Goal: Information Seeking & Learning: Learn about a topic

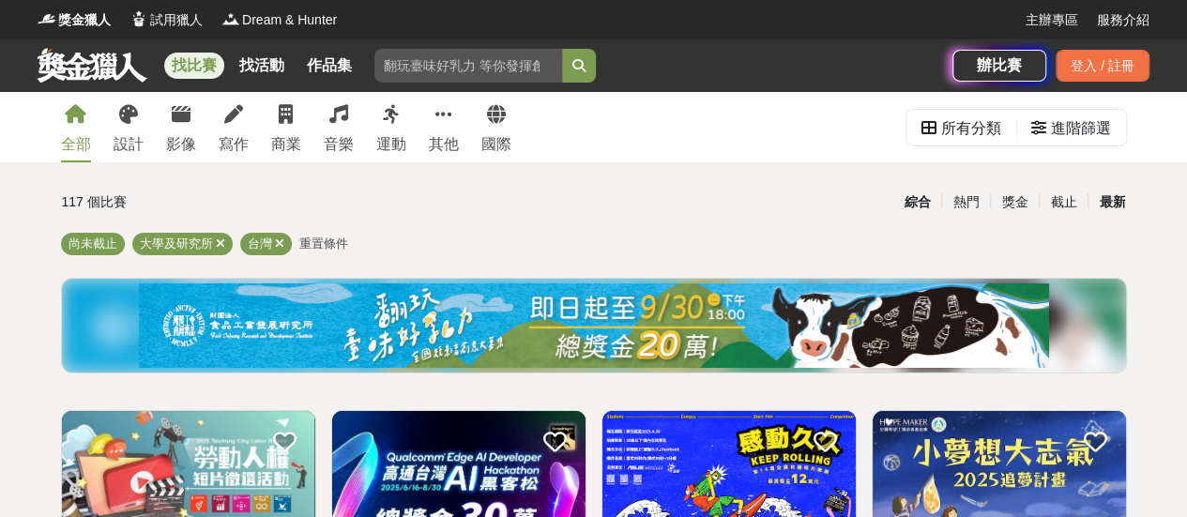
click at [1119, 196] on div "最新" at bounding box center [1111, 202] width 49 height 33
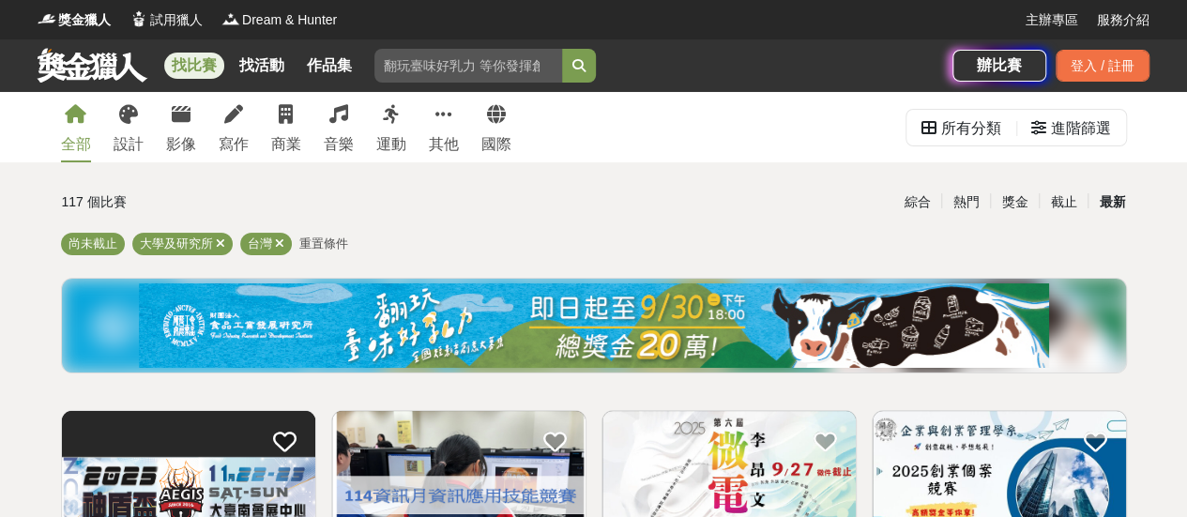
click at [690, 237] on div "尚未截止 大學及研究所 台灣 重置條件" at bounding box center [594, 248] width 1066 height 30
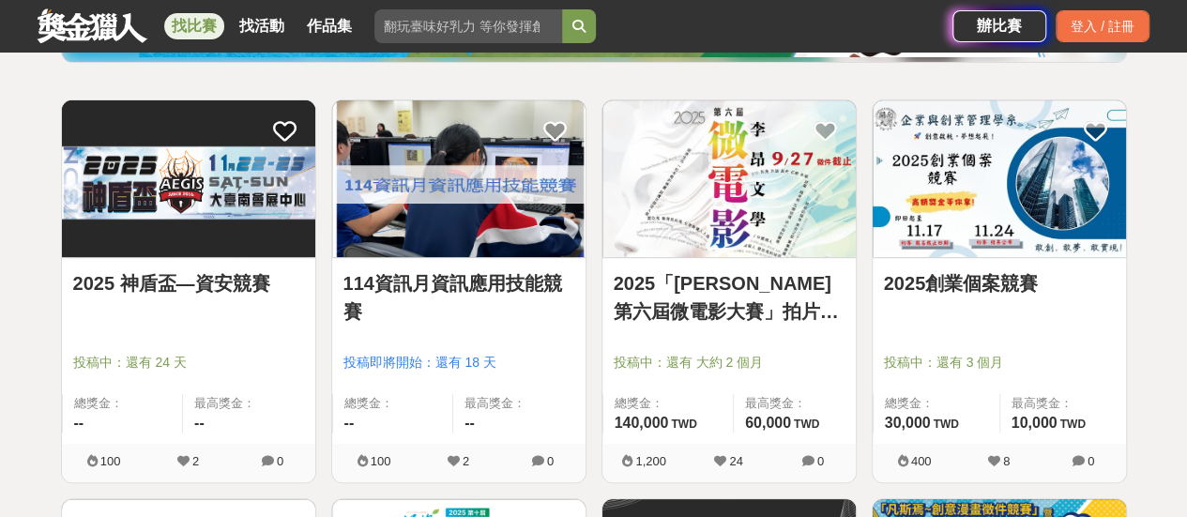
scroll to position [281, 0]
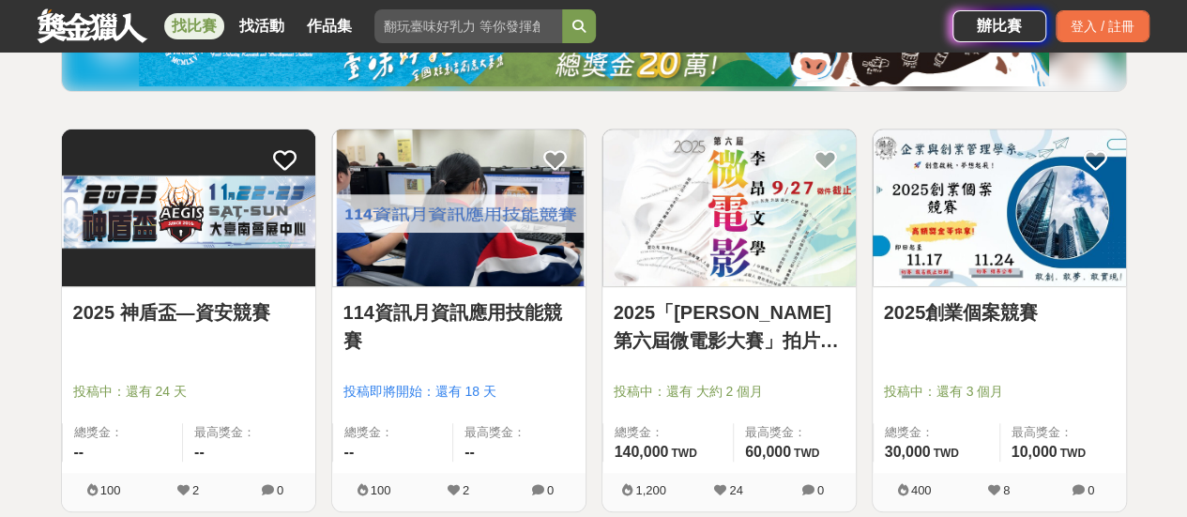
click at [209, 305] on link "2025 神盾盃—資安競賽" at bounding box center [188, 312] width 231 height 28
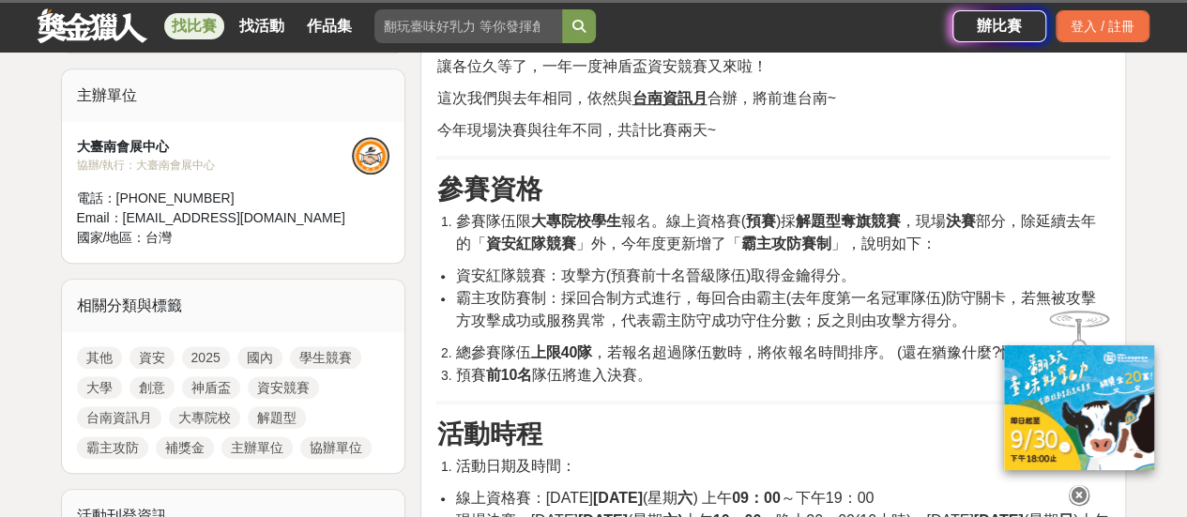
scroll to position [657, 0]
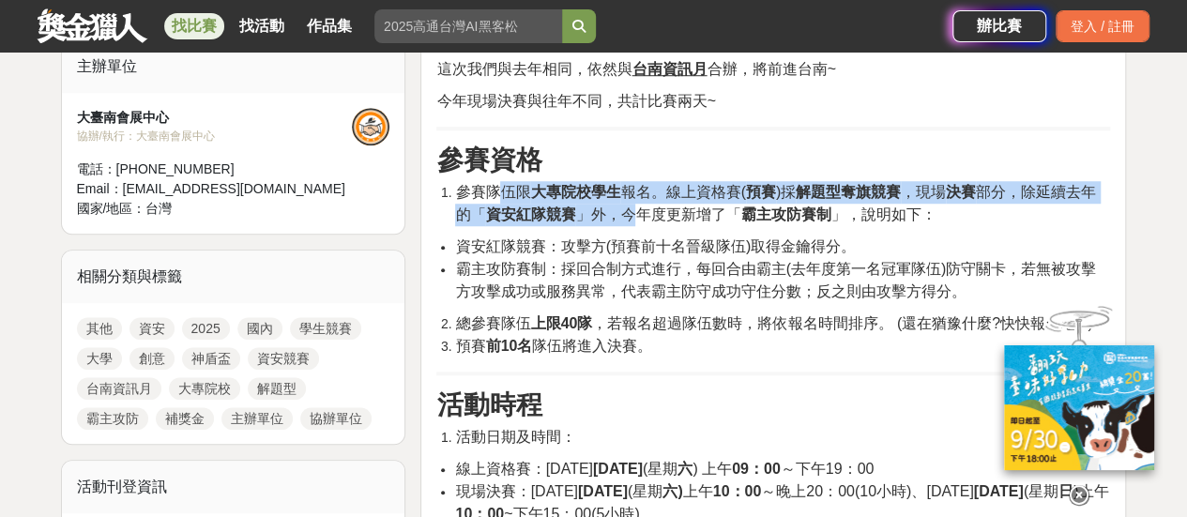
drag, startPoint x: 504, startPoint y: 196, endPoint x: 635, endPoint y: 235, distance: 136.9
click at [635, 215] on span "參賽隊伍限 大專院校學生 報名。線上資格賽( 預賽 )採 解題型奪旗競賽 ，現場 決賽 部分，除延續去年的「 資安紅隊競賽 」外，今年度更新增了「 霸主攻防賽…" at bounding box center [775, 203] width 641 height 38
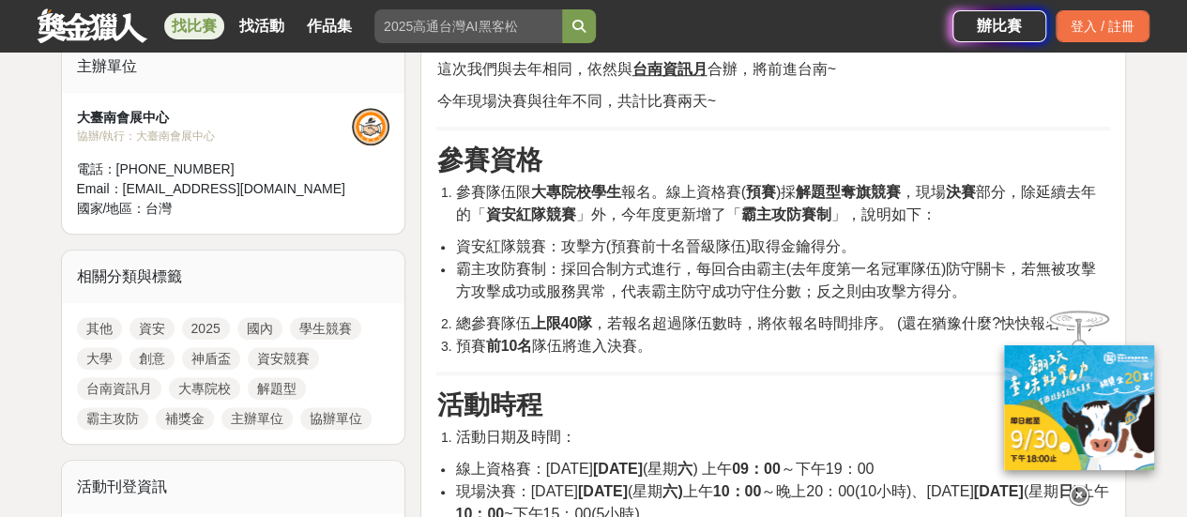
click at [632, 273] on span "霸主攻防賽制：採回合制方式進行，每回合由霸主(去年度第一名冠軍隊伍)防守關卡，若無被攻擊方攻擊成功或服務異常，代表霸主防守成功守住分數；反之則由攻擊方得分。" at bounding box center [775, 280] width 641 height 38
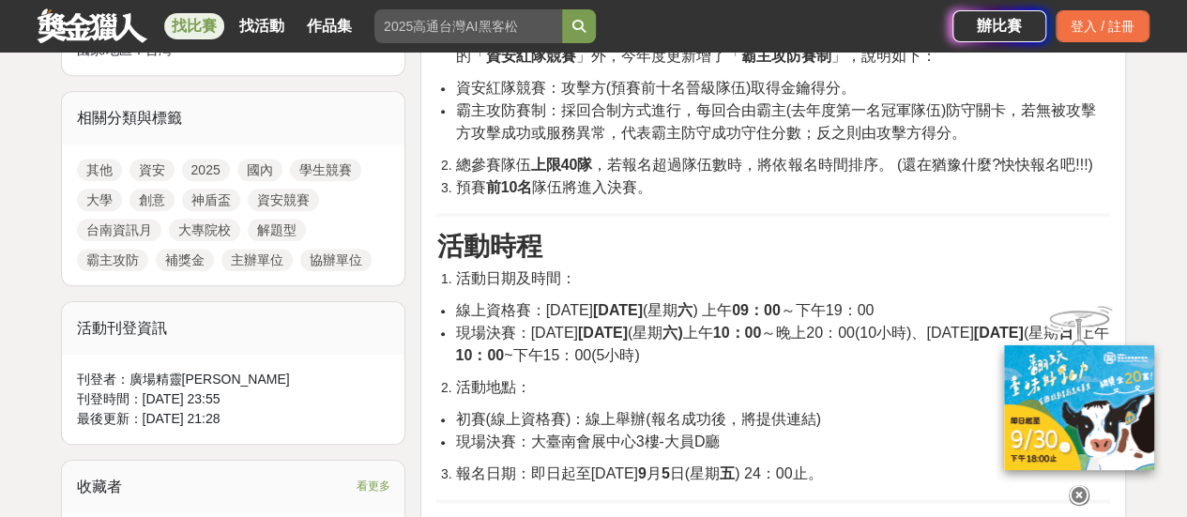
scroll to position [938, 0]
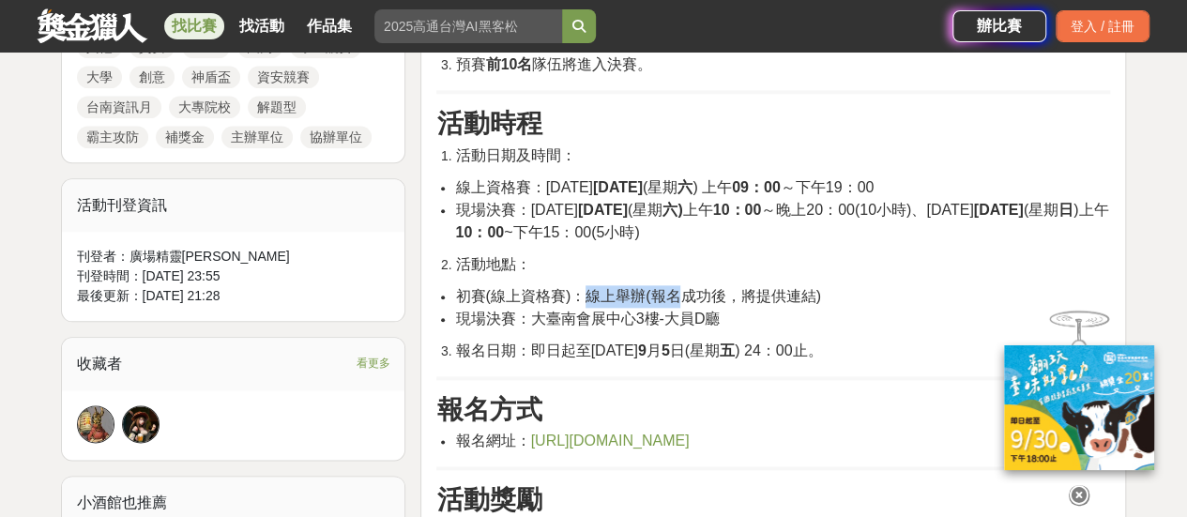
drag, startPoint x: 582, startPoint y: 294, endPoint x: 724, endPoint y: 307, distance: 143.2
click at [737, 295] on span "初賽(線上資格賽)：線上舉辦(報名成功後，將提供連結)" at bounding box center [637, 296] width 365 height 16
click at [528, 326] on span "現場決賽：大臺南會展中心3樓-大員D廳" at bounding box center [587, 319] width 265 height 16
drag, startPoint x: 543, startPoint y: 317, endPoint x: 658, endPoint y: 317, distance: 114.5
click at [587, 317] on span "現場決賽：大臺南會展中心3樓-大員D廳" at bounding box center [587, 319] width 265 height 16
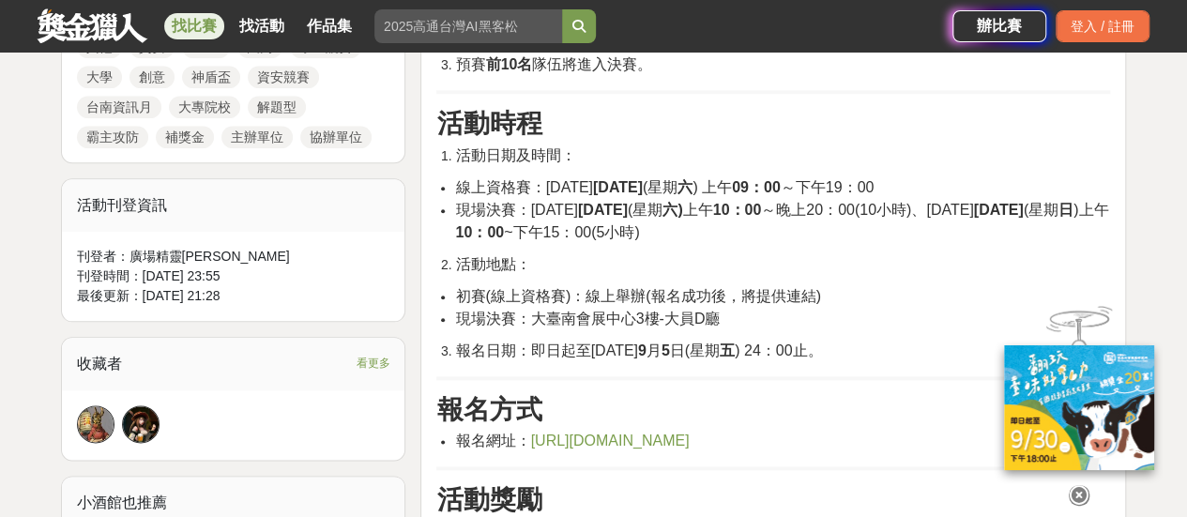
click at [567, 359] on div "活動簡介 讓各位久等了，一年一度神盾盃資安競賽又來啦！ 這次我們與去年相同，依然與 台南資訊月 合辦，將前進台南~ 今年現場決賽與往年不同，共計比賽兩天~ 參…" at bounding box center [773, 343] width 674 height 1269
drag, startPoint x: 544, startPoint y: 197, endPoint x: 575, endPoint y: 196, distance: 31.0
click at [548, 202] on span "現場決賽：[DATE] (星期 六) 上午 10：00 ～晚上20：00(10小時)、[DATE] (星期 日 )上午 10：00 ~下午15：00(5小時)" at bounding box center [781, 221] width 653 height 38
drag, startPoint x: 516, startPoint y: 205, endPoint x: 667, endPoint y: 217, distance: 151.5
click at [667, 217] on span "現場決賽：[DATE] (星期 六) 上午 10：00 ～晚上20：00(10小時)、[DATE] (星期 日 )上午 10：00 ~下午15：00(5小時)" at bounding box center [781, 221] width 653 height 38
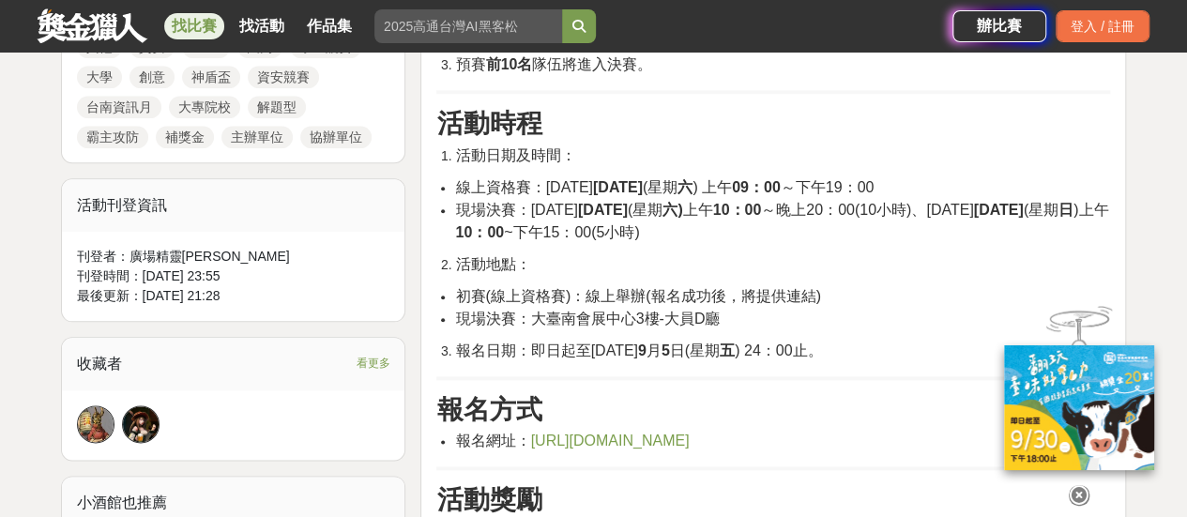
click at [679, 257] on li "活動地點：" at bounding box center [782, 264] width 655 height 23
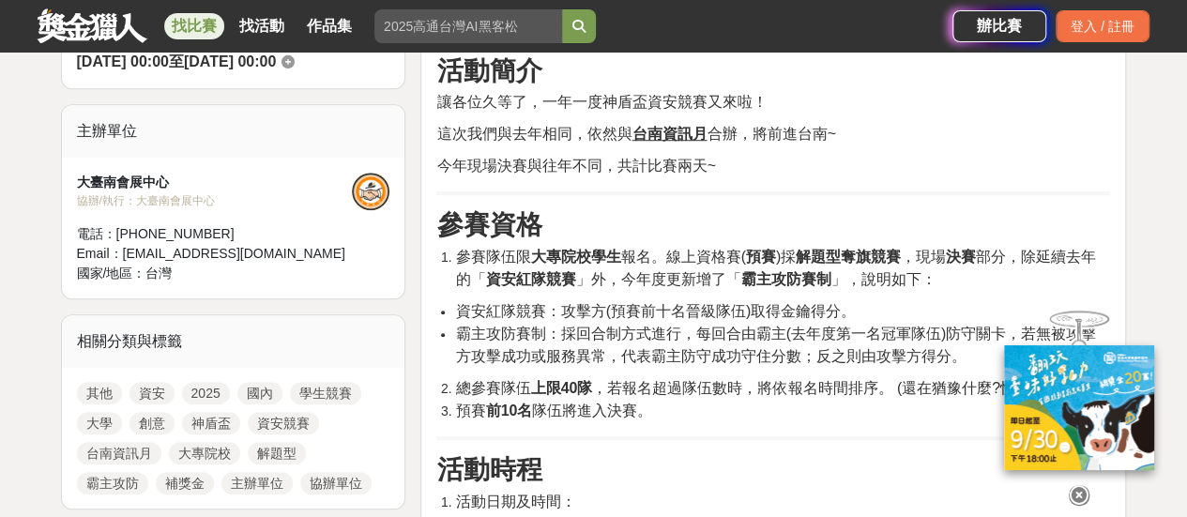
scroll to position [563, 0]
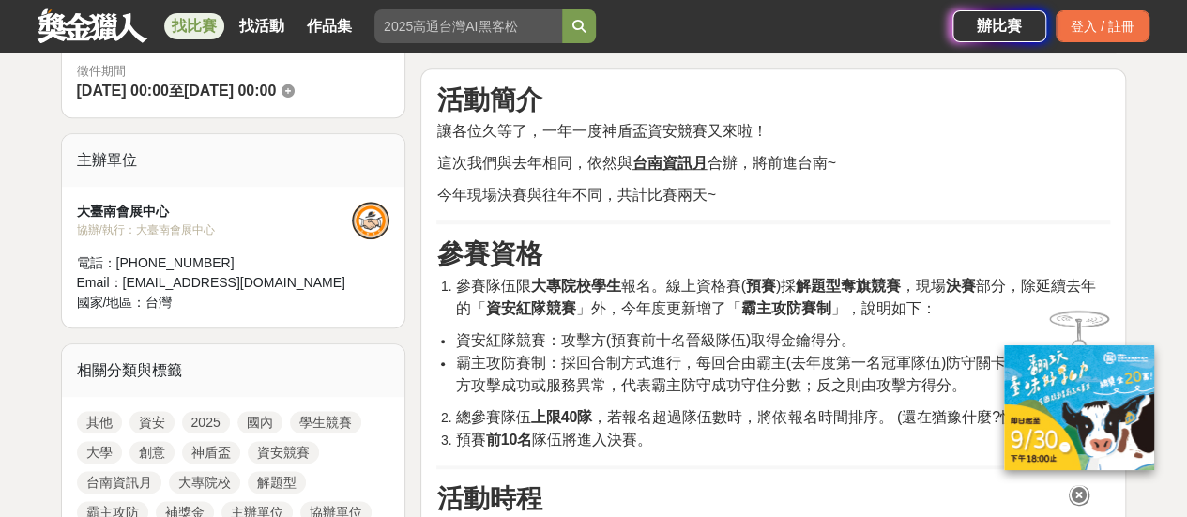
click at [603, 309] on span "參賽隊伍限 大專院校學生 報名。線上資格賽( 預賽 )採 解題型奪旗競賽 ，現場 決賽 部分，除延續去年的「 資安紅隊競賽 」外，今年度更新增了「 霸主攻防賽…" at bounding box center [775, 297] width 641 height 38
click at [586, 357] on span "霸主攻防賽制：採回合制方式進行，每回合由霸主(去年度第一名冠軍隊伍)防守關卡，若無被攻擊方攻擊成功或服務異常，代表霸主防守成功守住分數；反之則由攻擊方得分。" at bounding box center [775, 374] width 641 height 38
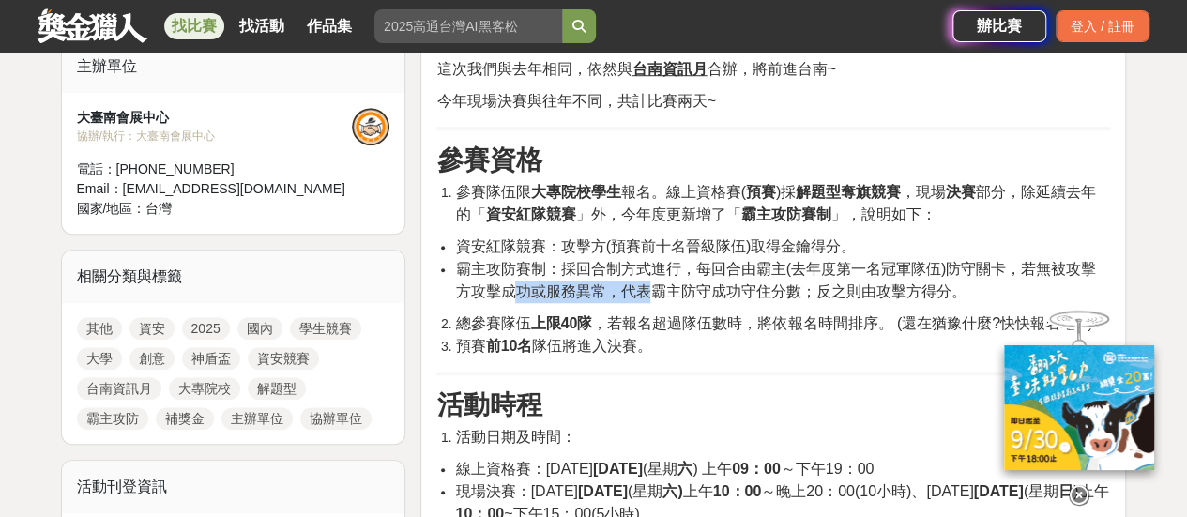
drag, startPoint x: 517, startPoint y: 293, endPoint x: 673, endPoint y: 296, distance: 155.8
click at [676, 293] on span "霸主攻防賽制：採回合制方式進行，每回合由霸主(去年度第一名冠軍隊伍)防守關卡，若無被攻擊方攻擊成功或服務異常，代表霸主防守成功守住分數；反之則由攻擊方得分。" at bounding box center [775, 280] width 641 height 38
click at [596, 355] on li "預賽 前10名 隊伍將進入決賽。" at bounding box center [782, 346] width 655 height 23
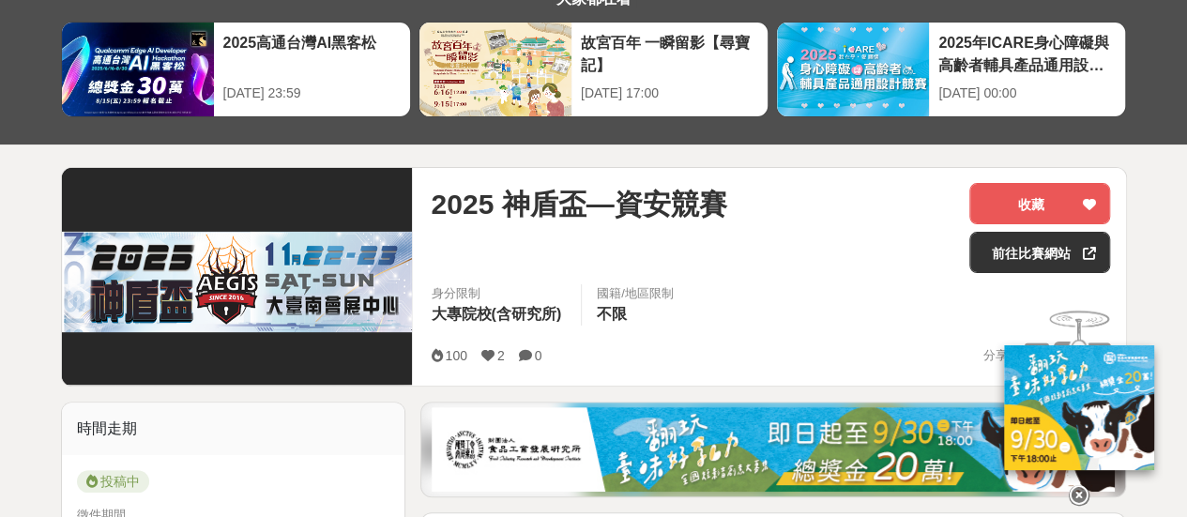
scroll to position [188, 0]
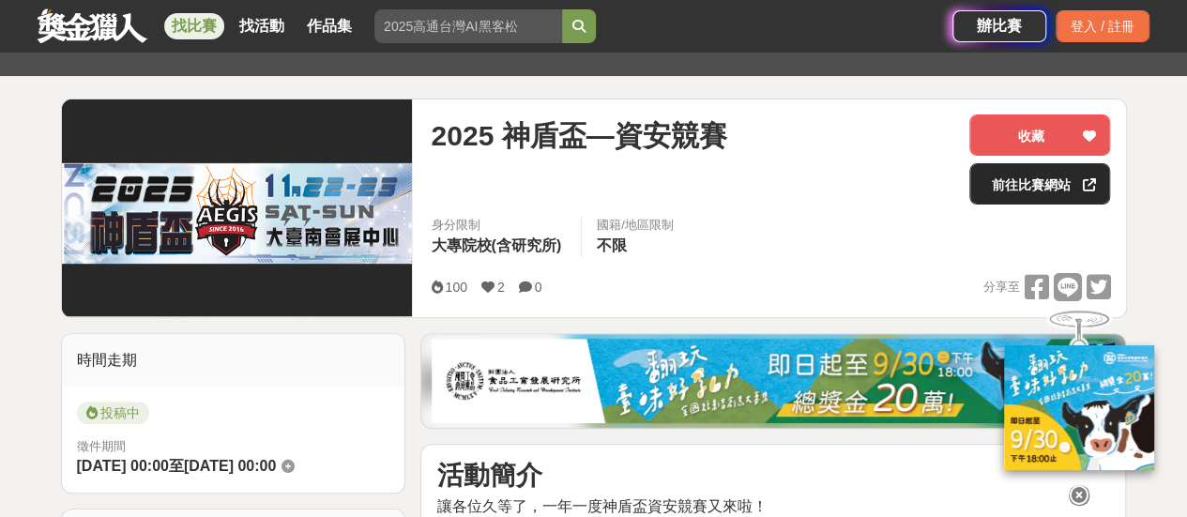
click at [1006, 186] on link "前往比賽網站" at bounding box center [1039, 183] width 141 height 41
click at [546, 195] on div "2025 神盾盃—資安競賽" at bounding box center [693, 159] width 524 height 90
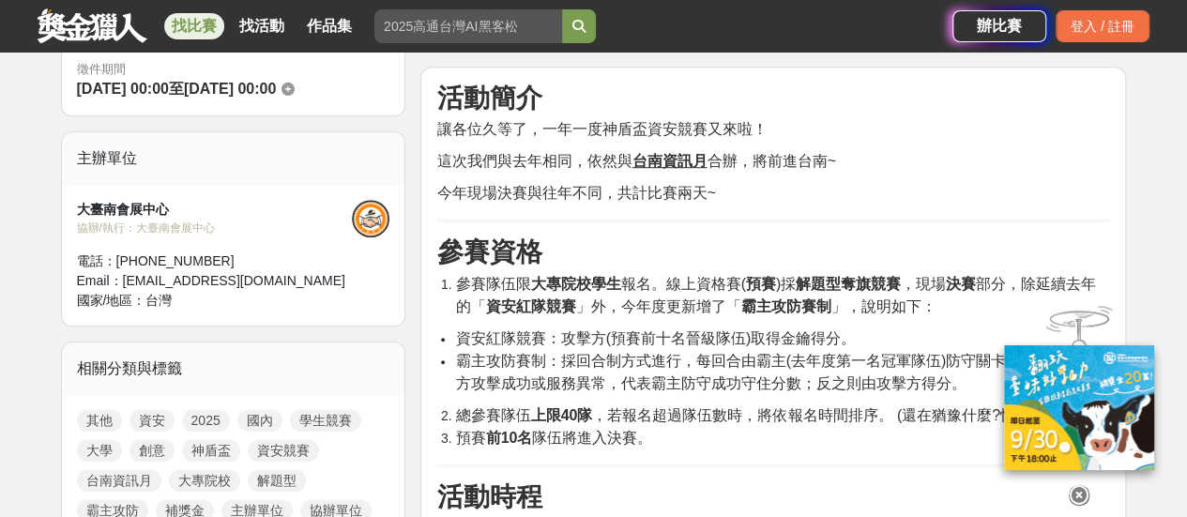
scroll to position [657, 0]
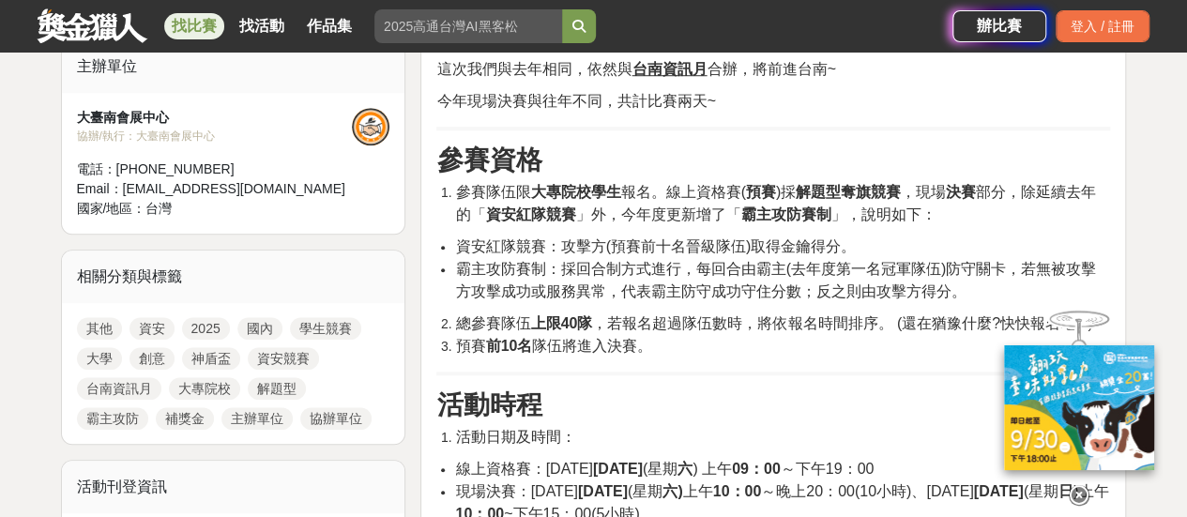
click at [116, 112] on div "大臺南會展中心" at bounding box center [215, 118] width 276 height 20
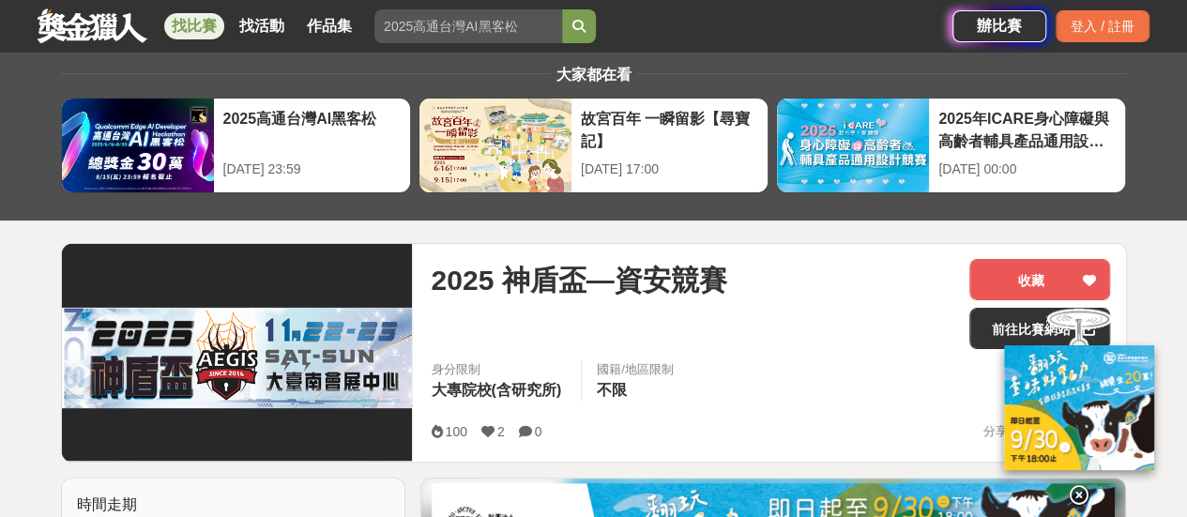
scroll to position [0, 0]
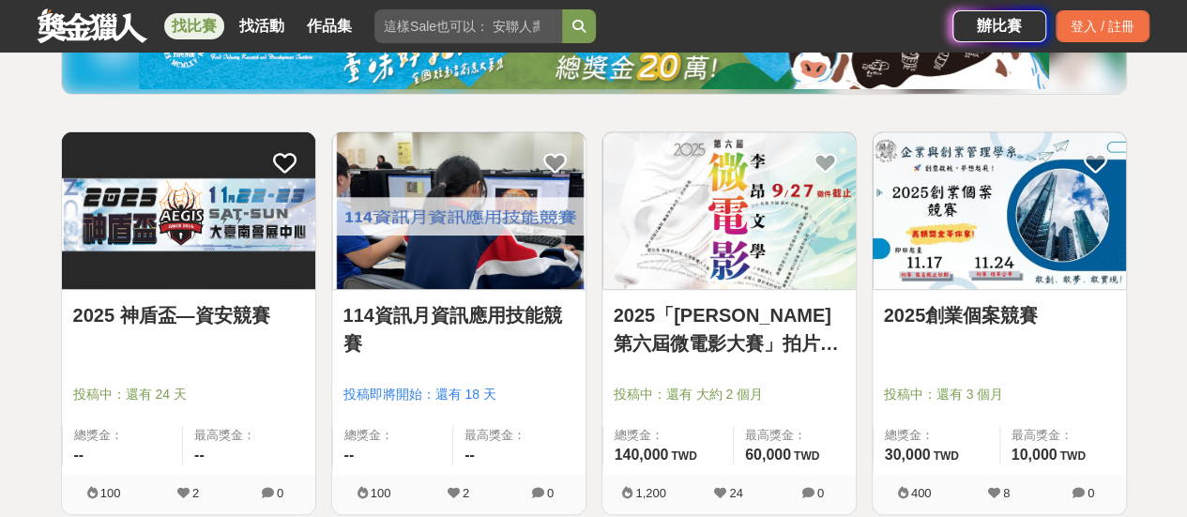
scroll to position [281, 0]
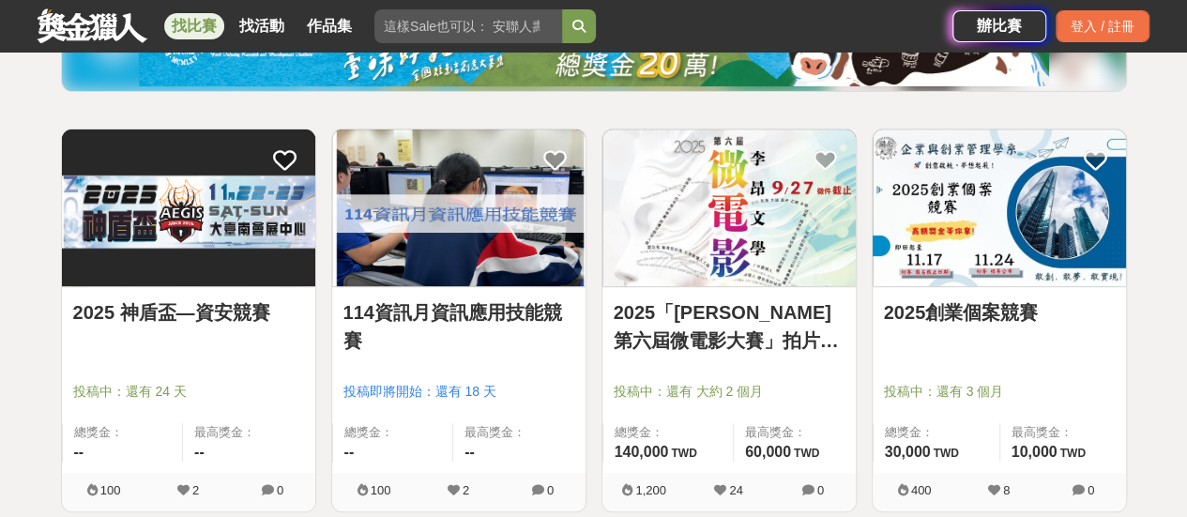
click at [467, 307] on link "114資訊月資訊應用技能競賽" at bounding box center [458, 326] width 231 height 56
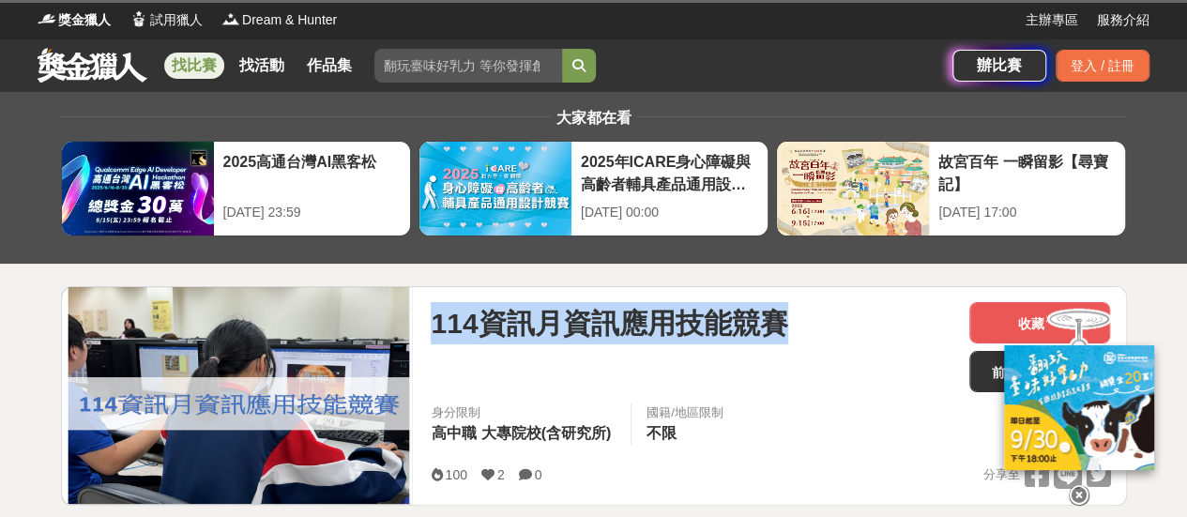
drag, startPoint x: 437, startPoint y: 314, endPoint x: 903, endPoint y: 335, distance: 465.8
click at [903, 335] on div "114資訊月資訊應用技能競賽" at bounding box center [693, 323] width 524 height 42
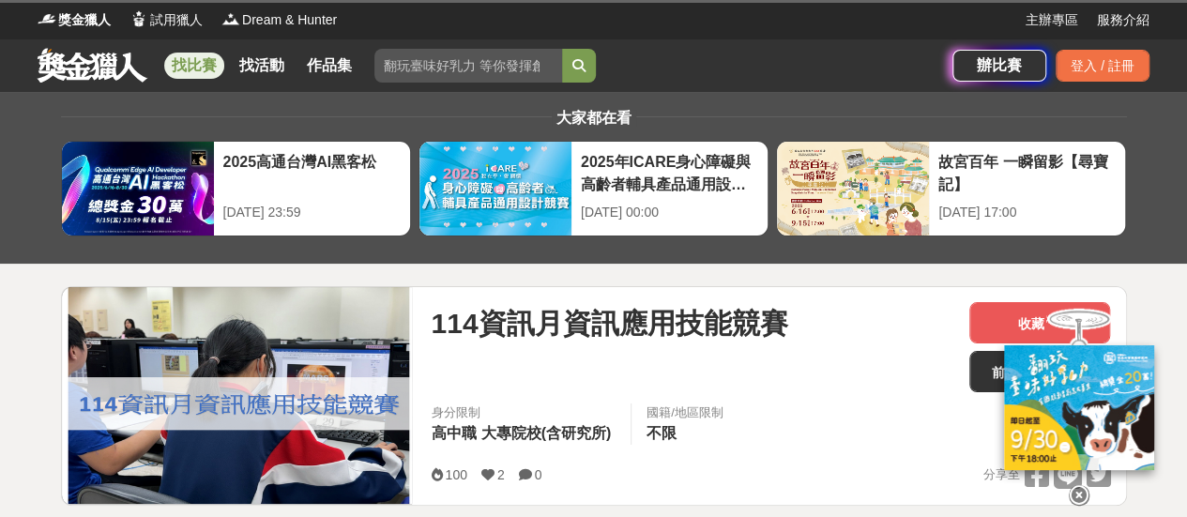
click at [706, 367] on div "114資訊月資訊應用技能競賽" at bounding box center [693, 347] width 524 height 90
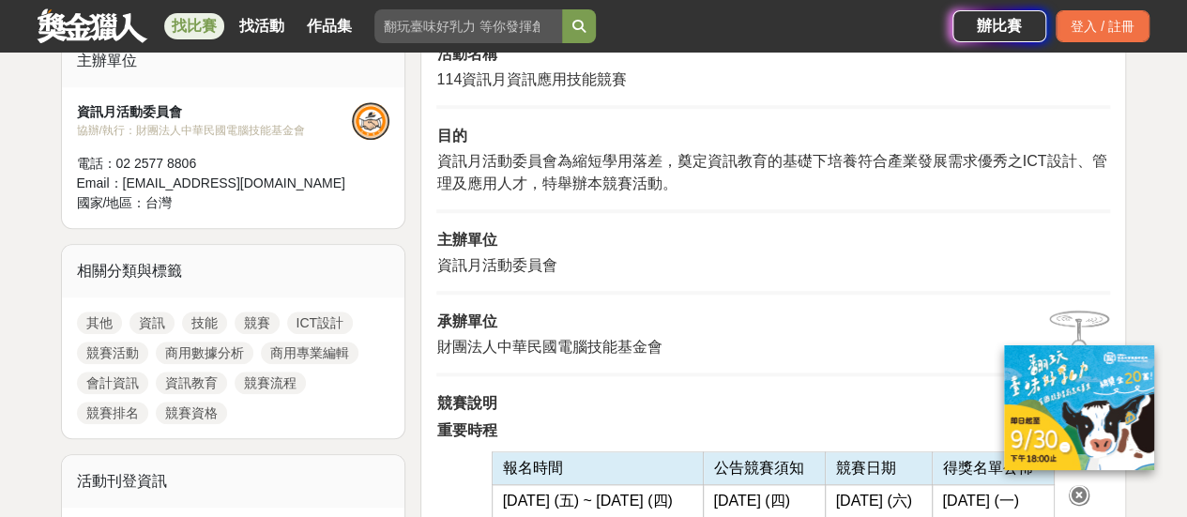
scroll to position [469, 0]
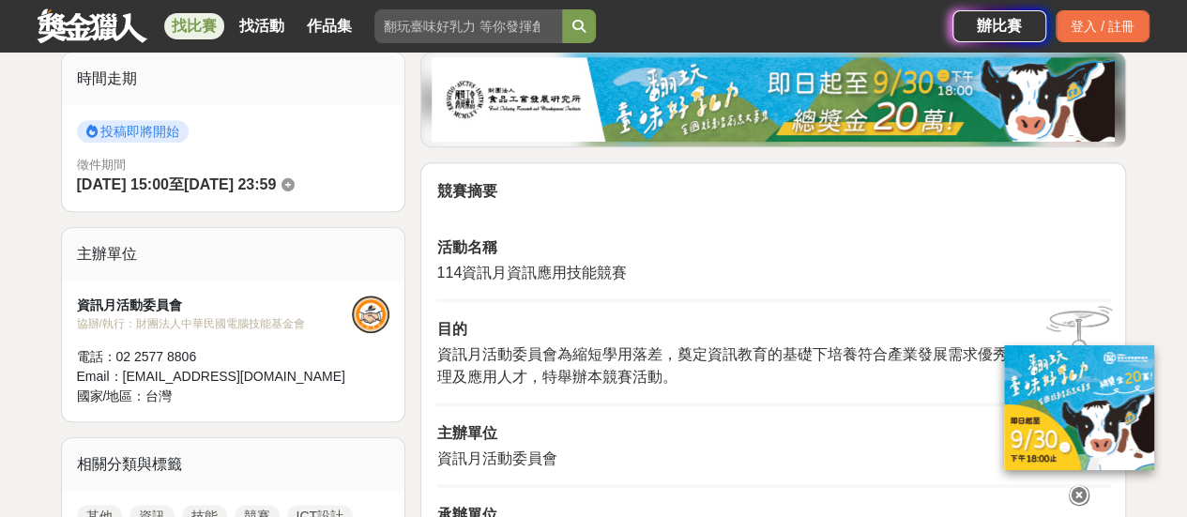
drag, startPoint x: 471, startPoint y: 371, endPoint x: 507, endPoint y: 375, distance: 36.0
click at [473, 371] on span "資訊月活動委員會為縮短學用落差，奠定資訊教育的基礎下培養符合產業發展需求優秀之ICT設計、管理及應用人才，特舉辦本競賽活動。" at bounding box center [771, 365] width 670 height 38
drag, startPoint x: 788, startPoint y: 330, endPoint x: 803, endPoint y: 331, distance: 15.0
click at [808, 329] on h2 "目的" at bounding box center [773, 327] width 674 height 23
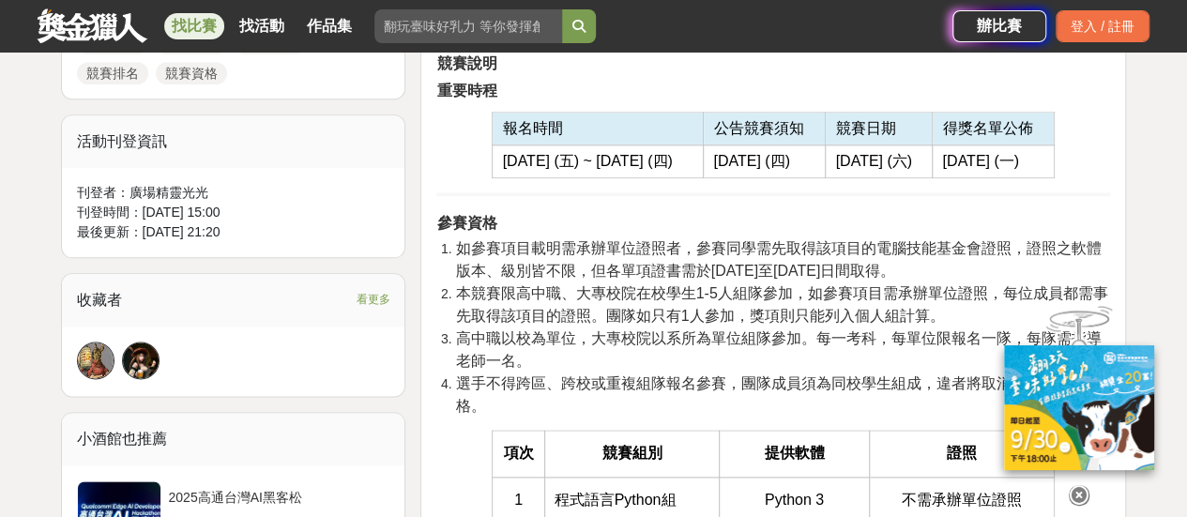
scroll to position [1032, 0]
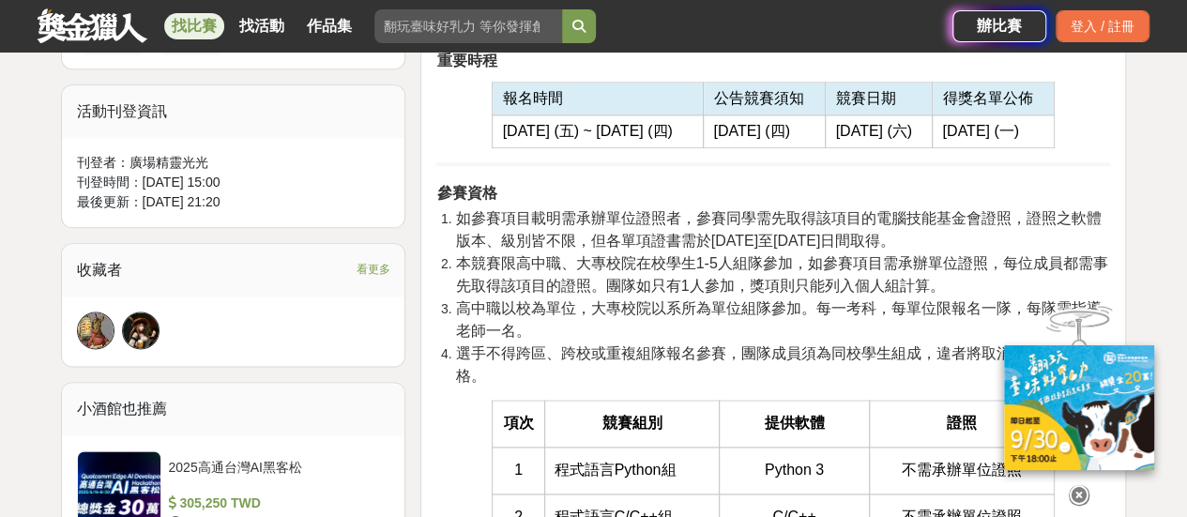
click at [785, 246] on span "如參賽項目載明需承辦單位證照者，參賽同學需先取得該項目的電腦技能基金會證照，證照之軟體版本、級別皆不限，但各單項證書需於[DATE]至[DATE]日間取得。" at bounding box center [778, 229] width 646 height 38
click at [642, 273] on span "本競賽限高中職、大專校院在校學生1-5人組隊參加，如參賽項目需承辦單位證照，每位成員都需事先取得該項目的證照。團隊如只有1人參加，獎項則只能列入個人組計算。" at bounding box center [781, 274] width 652 height 38
click at [571, 235] on span "如參賽項目載明需承辦單位證照者，參賽同學需先取得該項目的電腦技能基金會證照，證照之軟體版本、級別皆不限，但各單項證書需於[DATE]至[DATE]日間取得。" at bounding box center [778, 229] width 646 height 38
drag, startPoint x: 766, startPoint y: 213, endPoint x: 1026, endPoint y: 248, distance: 263.1
click at [1045, 234] on li "如參賽項目載明需承辦單位證照者，參賽同學需先取得該項目的電腦技能基金會證照，證照之軟體版本、級別皆不限，但各單項證書需於[DATE]至[DATE]日間取得。" at bounding box center [782, 229] width 655 height 45
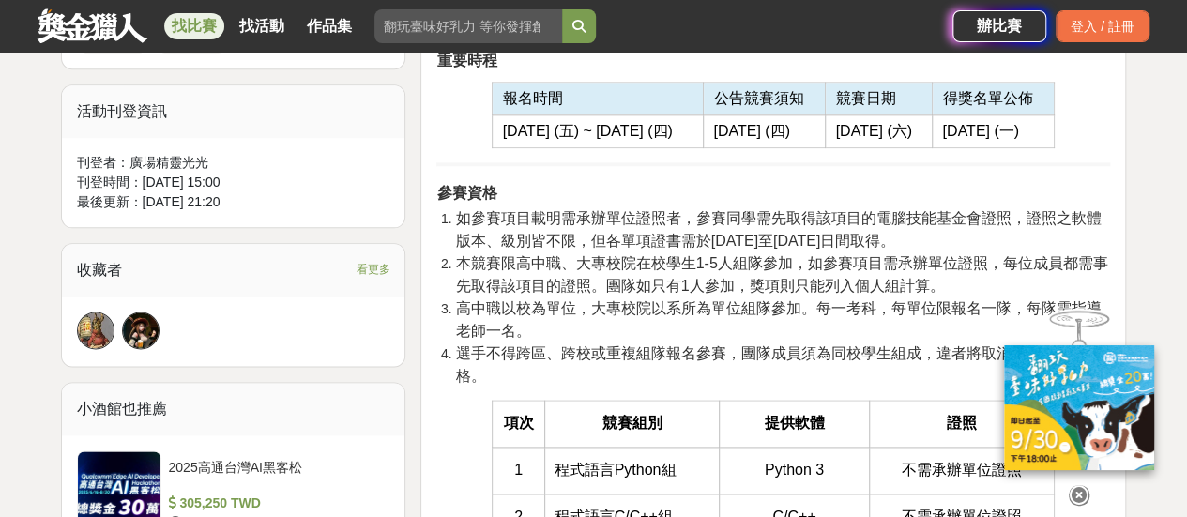
click at [737, 281] on span "本競賽限高中職、大專校院在校學生1-5人組隊參加，如參賽項目需承辦單位證照，每位成員都需事先取得該項目的證照。團隊如只有1人參加，獎項則只能列入個人組計算。" at bounding box center [781, 274] width 652 height 38
drag, startPoint x: 921, startPoint y: 214, endPoint x: 970, endPoint y: 209, distance: 49.0
click at [969, 210] on span "如參賽項目載明需承辦單位證照者，參賽同學需先取得該項目的電腦技能基金會證照，證照之軟體版本、級別皆不限，但各單項證書需於[DATE]至[DATE]日間取得。" at bounding box center [778, 229] width 646 height 38
click at [1006, 221] on span "如參賽項目載明需承辦單位證照者，參賽同學需先取得該項目的電腦技能基金會證照，證照之軟體版本、級別皆不限，但各單項證書需於[DATE]至[DATE]日間取得。" at bounding box center [778, 229] width 646 height 38
drag, startPoint x: 775, startPoint y: 223, endPoint x: 685, endPoint y: 246, distance: 92.8
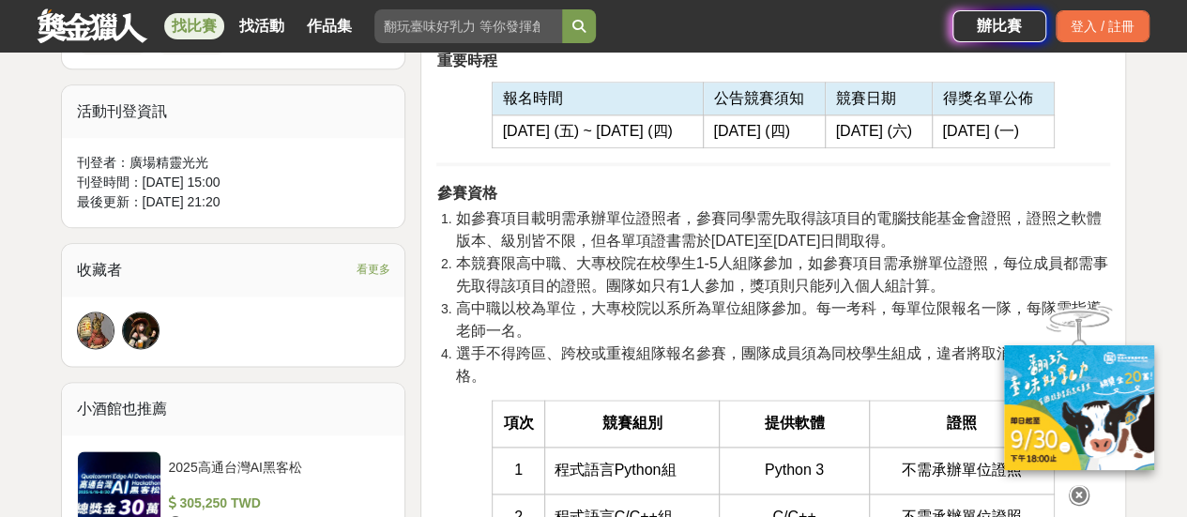
click at [773, 223] on span "如參賽項目載明需承辦單位證照者，參賽同學需先取得該項目的電腦技能基金會證照，證照之軟體版本、級別皆不限，但各單項證書需於[DATE]至[DATE]日間取得。" at bounding box center [778, 229] width 646 height 38
drag, startPoint x: 590, startPoint y: 252, endPoint x: 871, endPoint y: 266, distance: 280.8
click at [807, 265] on span "本競賽限高中職、大專校院在校學生1-5人組隊參加，如參賽項目需承辦單位證照，每位成員都需事先取得該項目的證照。團隊如只有1人參加，獎項則只能列入個人組計算。" at bounding box center [781, 274] width 652 height 38
click at [751, 321] on li "高中職以校為單位，大專校院以系所為單位組隊參加。每一考科，每單位限報名一隊，每隊需指導老師一名。" at bounding box center [782, 319] width 655 height 45
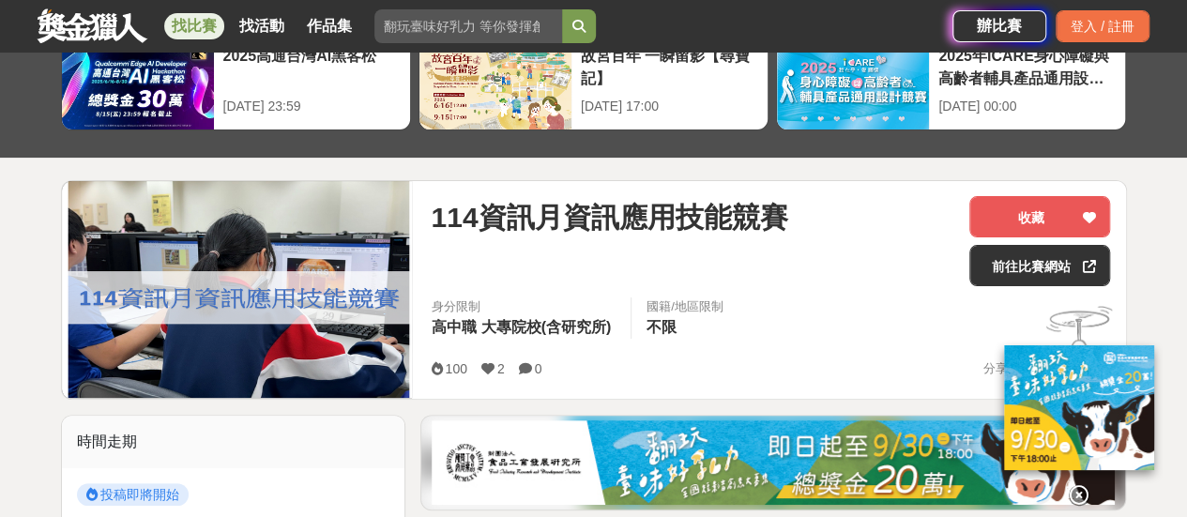
scroll to position [0, 0]
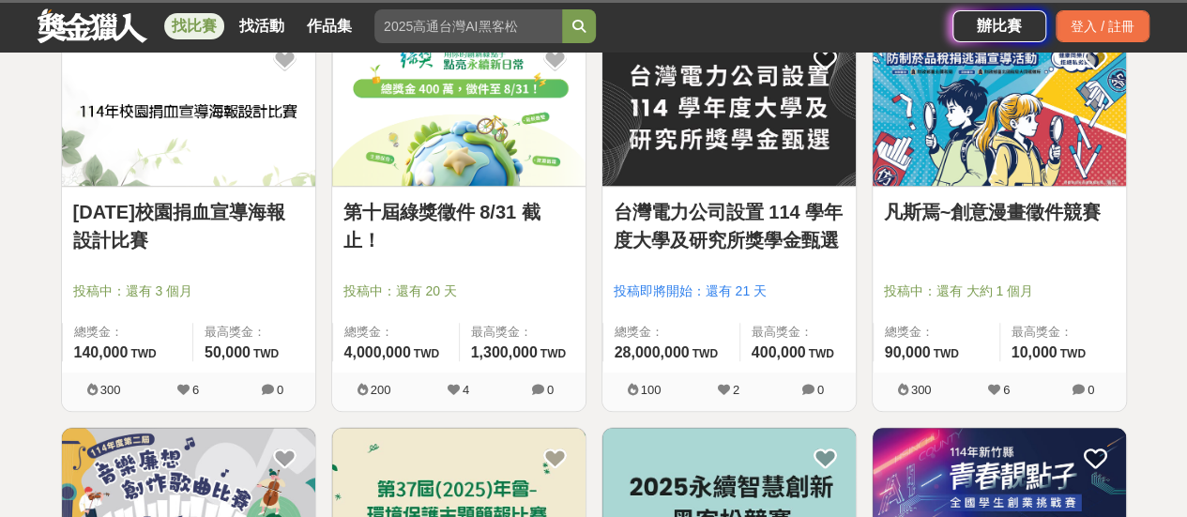
scroll to position [751, 0]
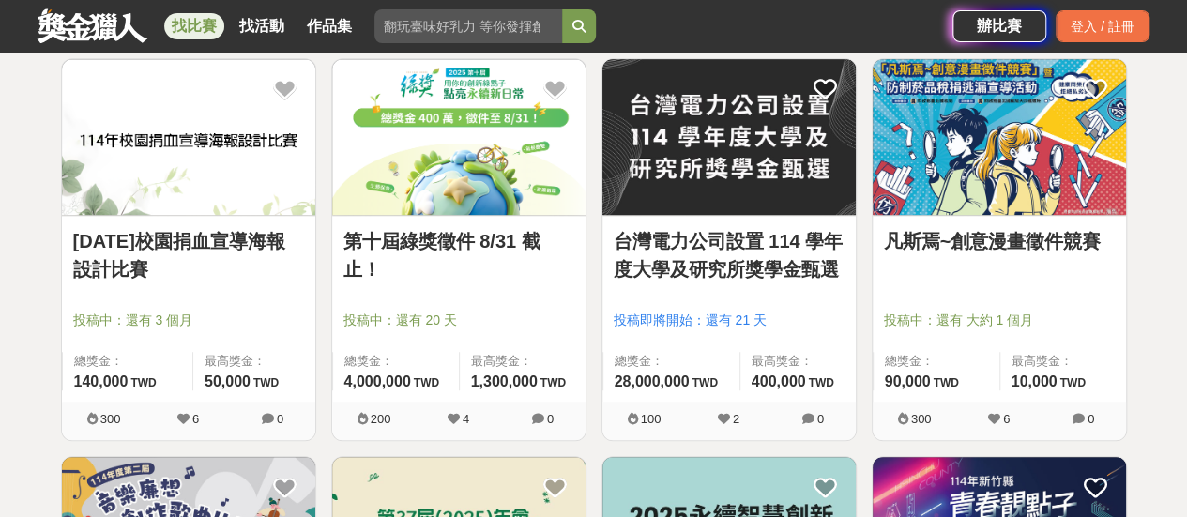
click at [743, 249] on link "台灣電力公司設置 114 學年度大學及研究所獎學金甄選" at bounding box center [729, 255] width 231 height 56
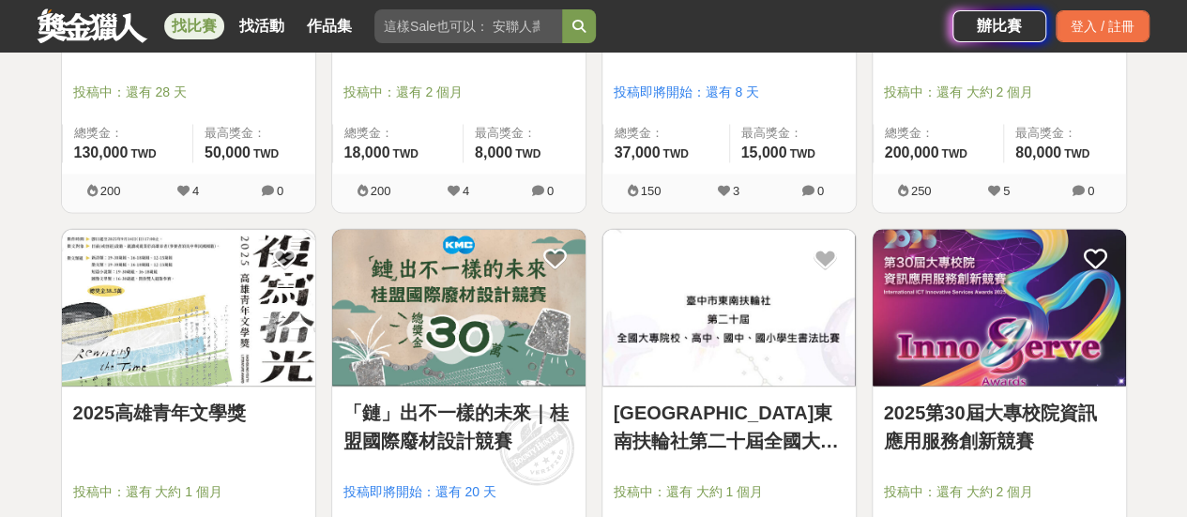
scroll to position [1407, 0]
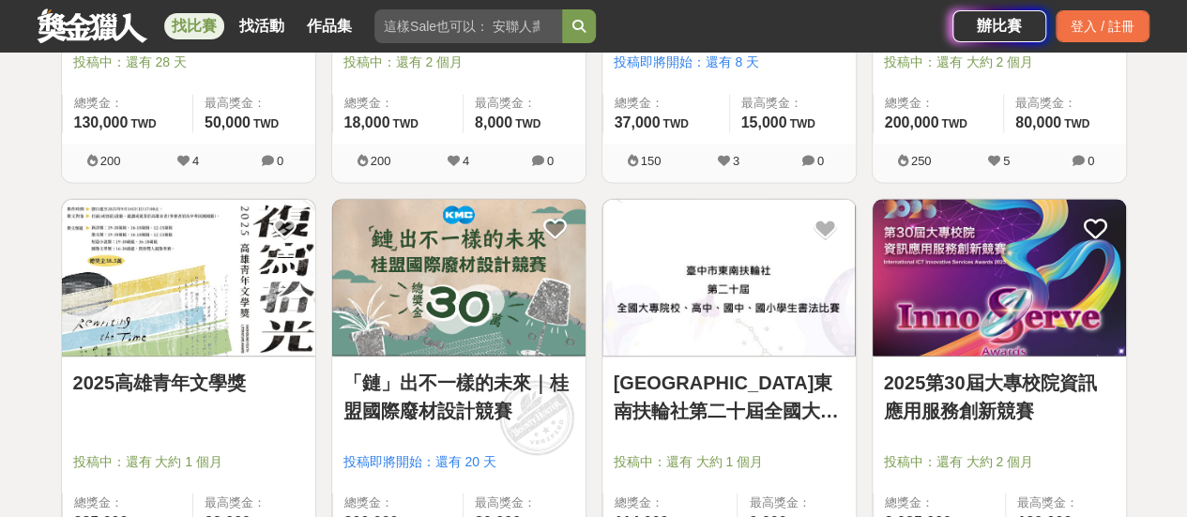
click at [966, 394] on link "2025第30屆大專校院資訊應用服務創新競賽" at bounding box center [999, 396] width 231 height 56
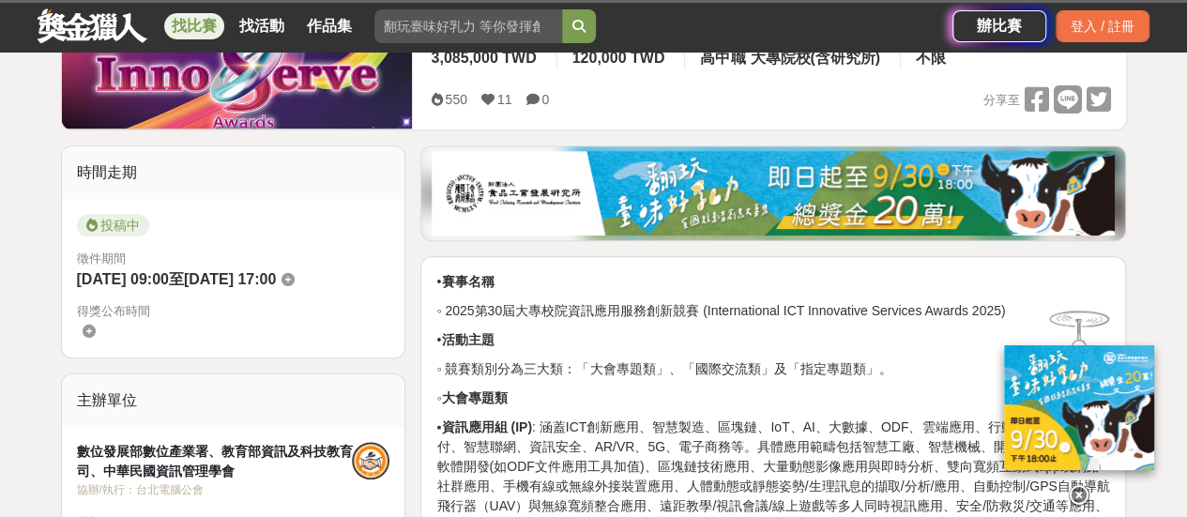
scroll to position [563, 0]
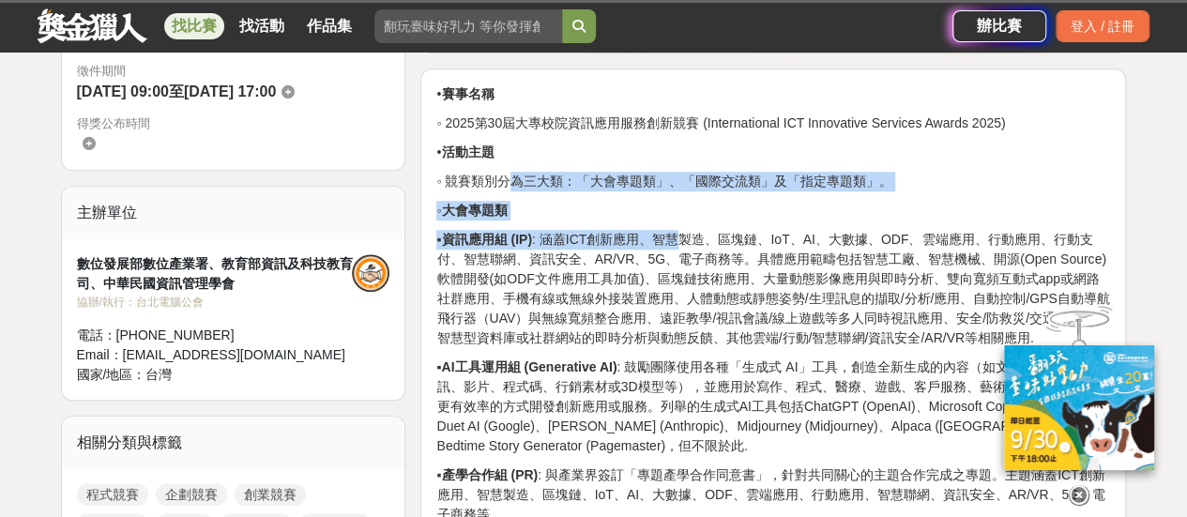
drag, startPoint x: 477, startPoint y: 178, endPoint x: 691, endPoint y: 264, distance: 231.2
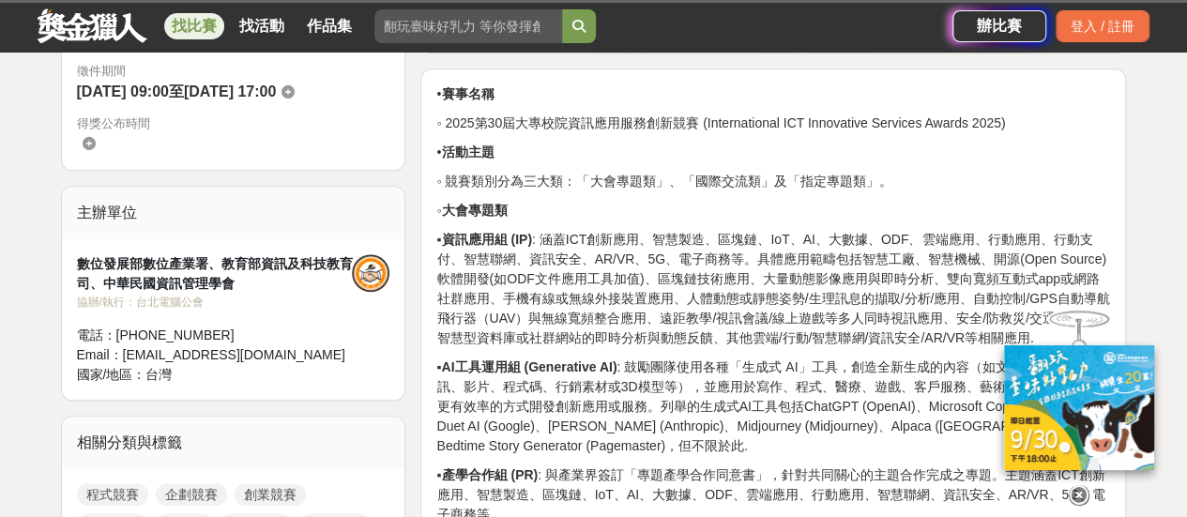
click at [573, 342] on p "▪ 資訊應用組 (IP) : 涵蓋ICT創新應用、智慧製造、區塊鏈、IoT、AI、大數據、ODF、雲端應用、行動應用、行動支付、智慧聯網、資訊安全、AR/VR…" at bounding box center [773, 289] width 674 height 118
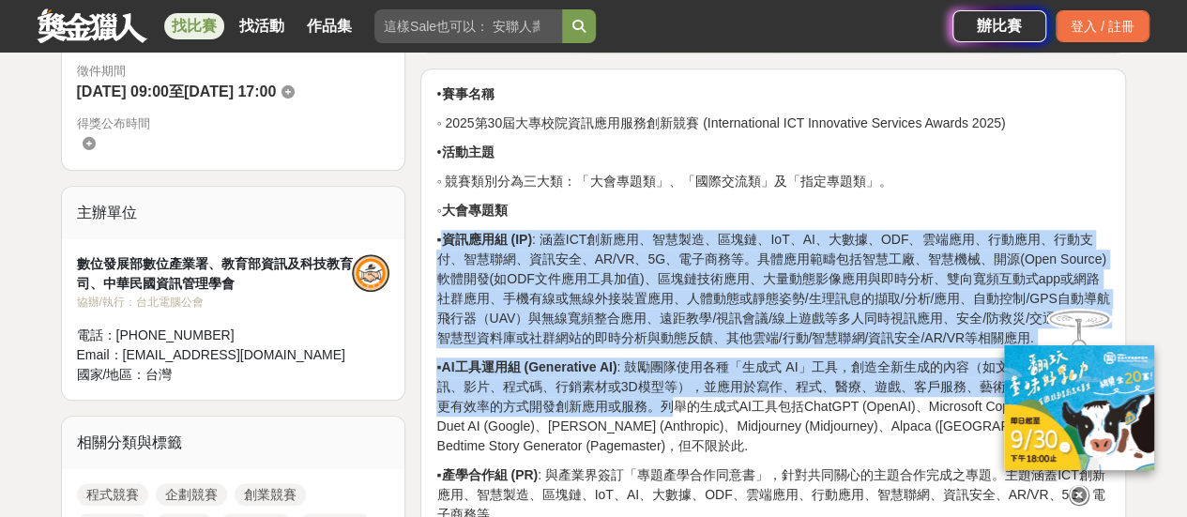
drag, startPoint x: 481, startPoint y: 235, endPoint x: 674, endPoint y: 424, distance: 269.4
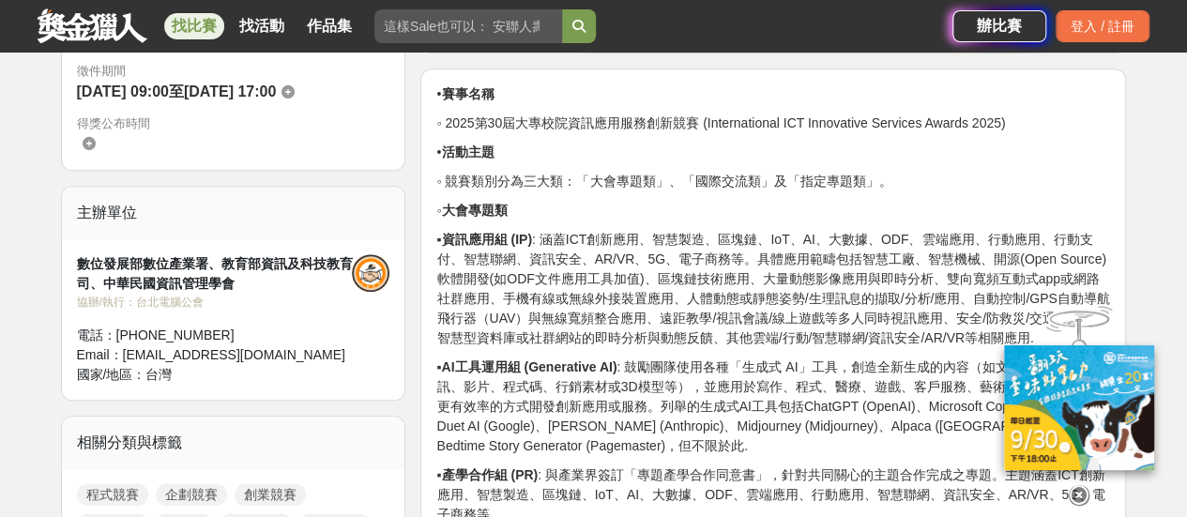
click at [667, 435] on p "▪ AI工具運用組 (Generative AI) : 鼓勵團隊使用各種「生成式 AI」工具，創造全新生成的內容（如文字、圖像、音訊、影片、程式碼、行銷素材或…" at bounding box center [773, 406] width 674 height 99
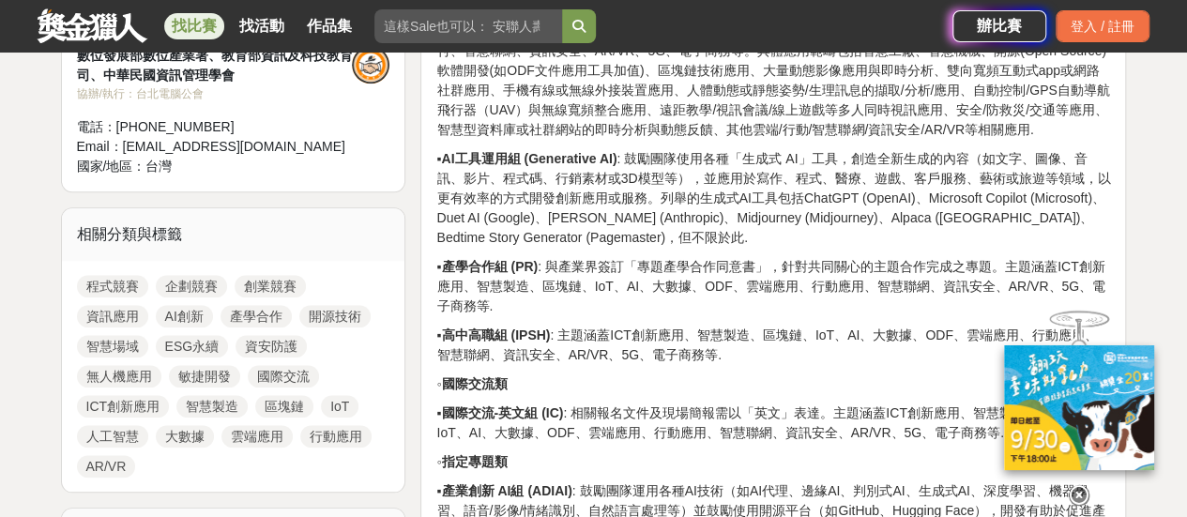
scroll to position [844, 0]
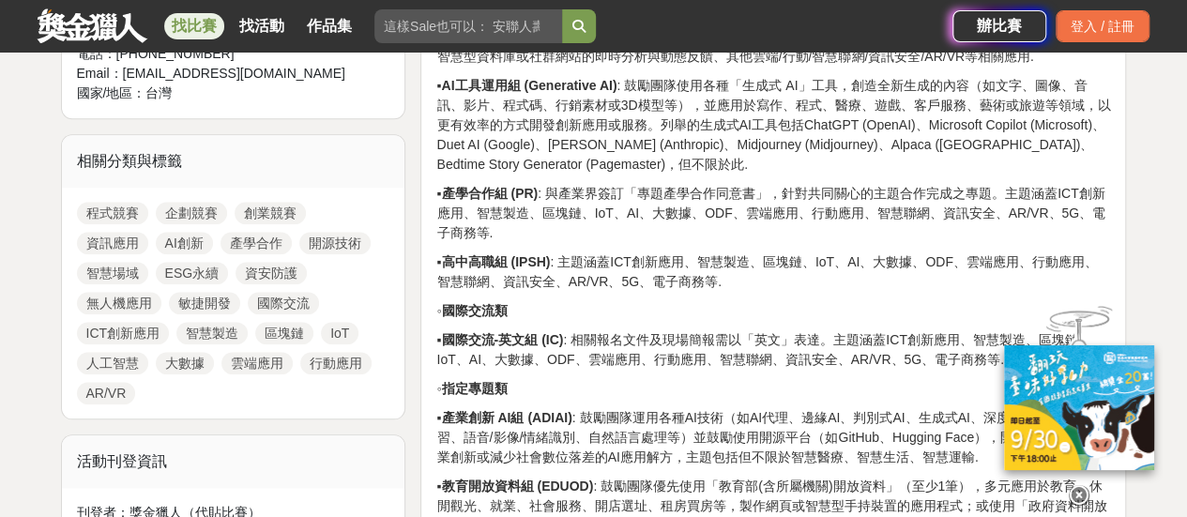
drag, startPoint x: 528, startPoint y: 311, endPoint x: 554, endPoint y: 295, distance: 30.7
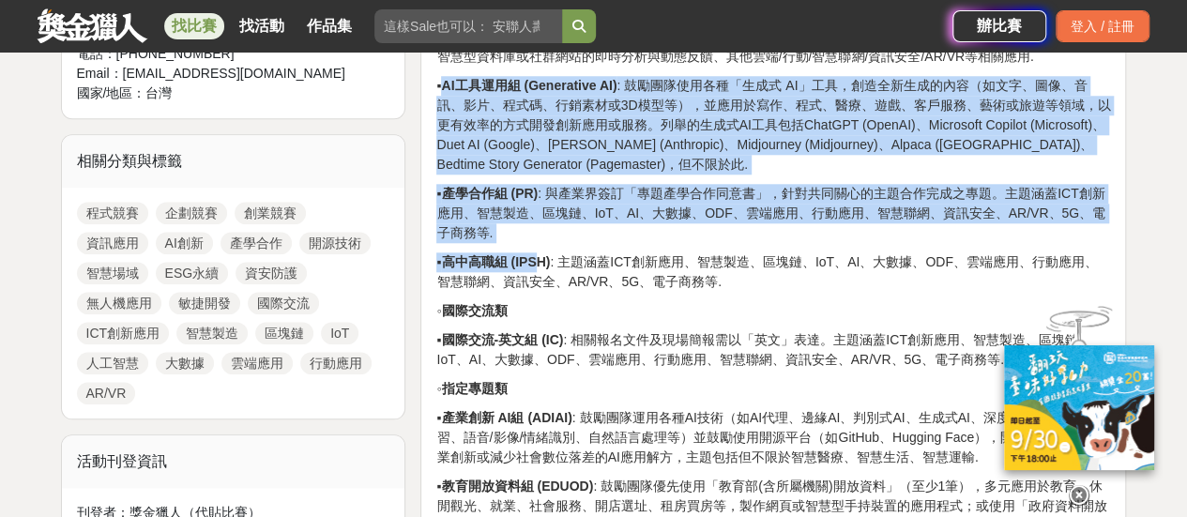
drag, startPoint x: 477, startPoint y: 83, endPoint x: 566, endPoint y: 263, distance: 201.0
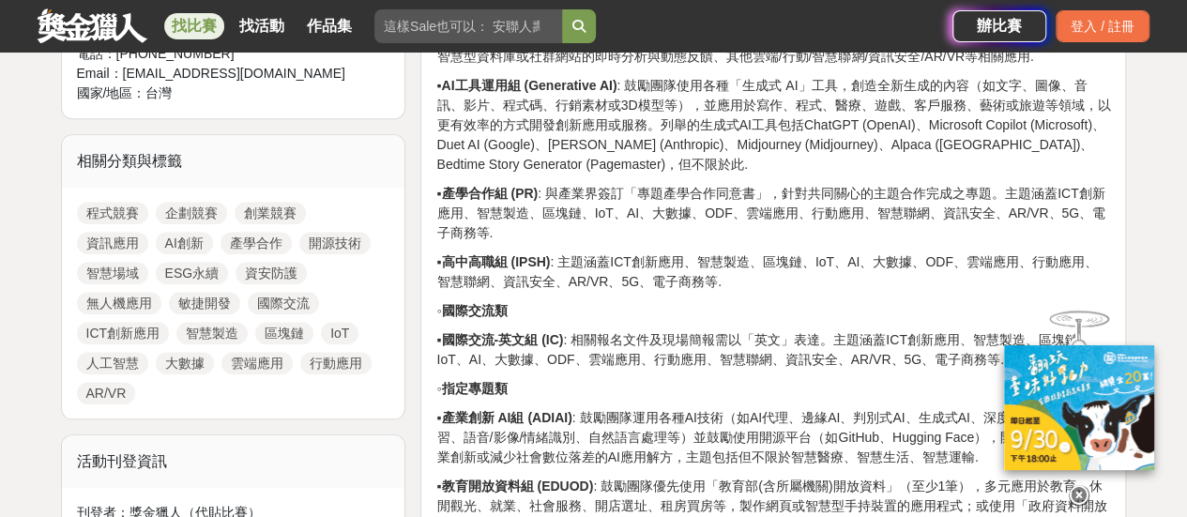
click at [546, 354] on p "▪ 國際交流-英文組 (IC) : 相關報名文件及現場簡報需以「英文」表達。主題涵蓋ICT創新應用、智慧製造、區塊鏈、IoT、AI、大數據、ODF、雲端應用、…" at bounding box center [773, 349] width 674 height 39
click at [527, 423] on strong "產業創新 AI組 (ADIAI)" at bounding box center [506, 417] width 130 height 15
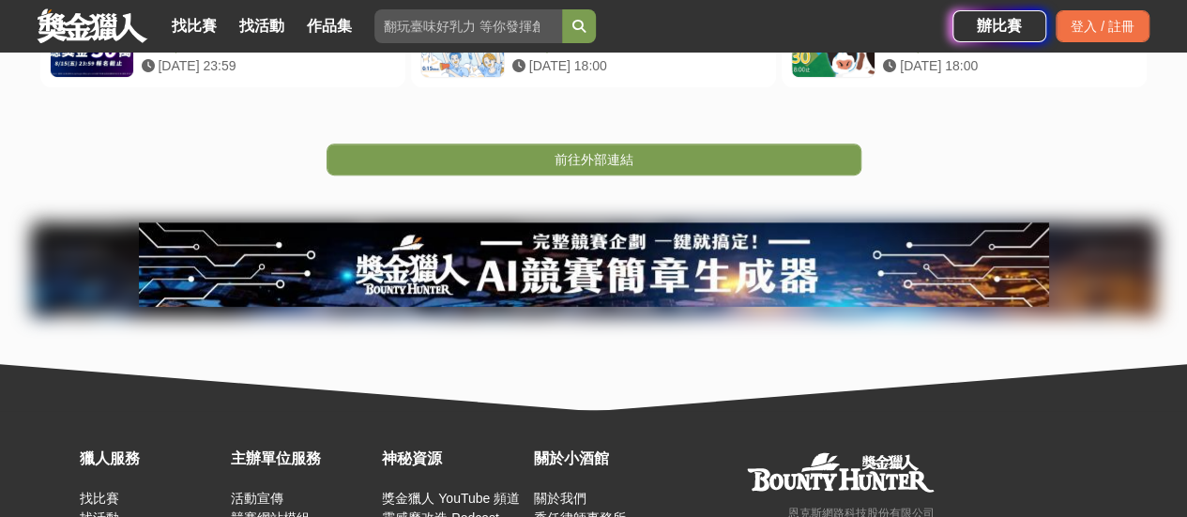
scroll to position [469, 0]
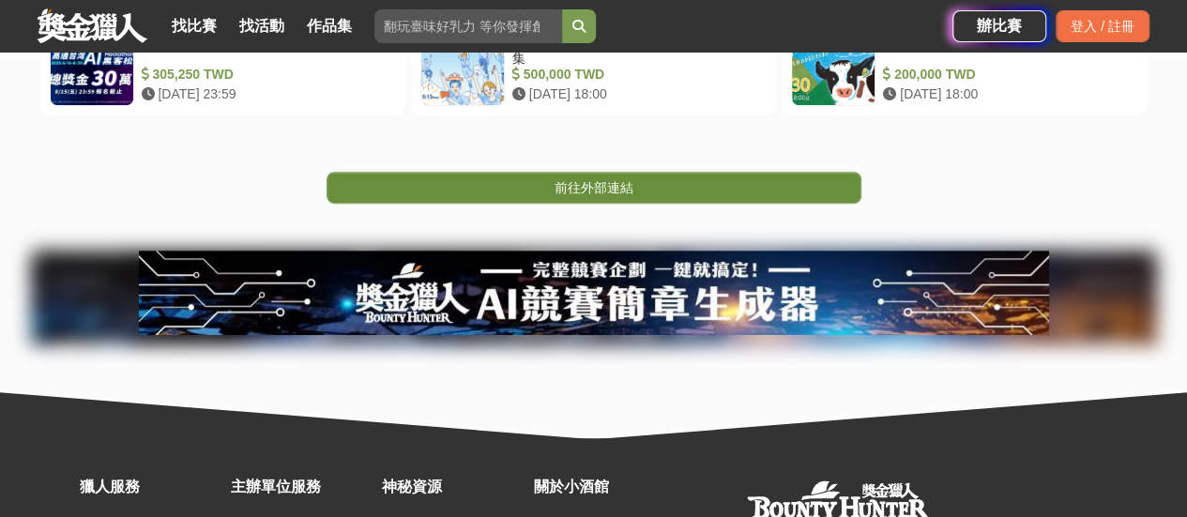
click at [666, 187] on link "前往外部連結" at bounding box center [594, 188] width 535 height 32
